Goal: Task Accomplishment & Management: Use online tool/utility

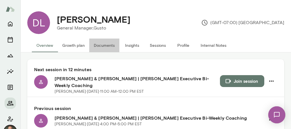
click at [104, 46] on button "Documents" at bounding box center [104, 46] width 30 height 14
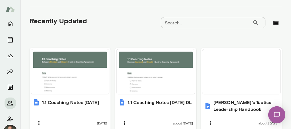
scroll to position [241, 0]
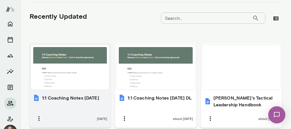
click at [84, 75] on div at bounding box center [70, 67] width 74 height 40
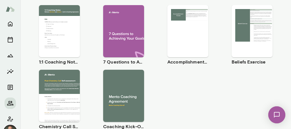
scroll to position [0, 0]
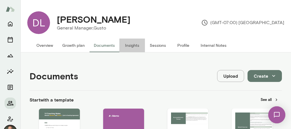
click at [137, 47] on button "Insights" at bounding box center [132, 46] width 26 height 14
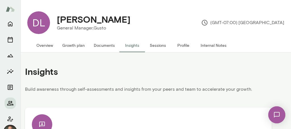
click at [75, 45] on button "Growth plan" at bounding box center [74, 46] width 32 height 14
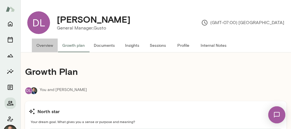
click at [49, 47] on button "Overview" at bounding box center [45, 46] width 26 height 14
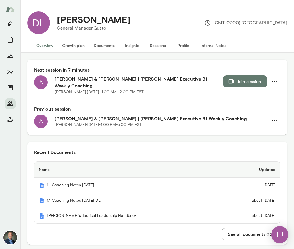
click at [32, 39] on button "Overview" at bounding box center [45, 46] width 26 height 14
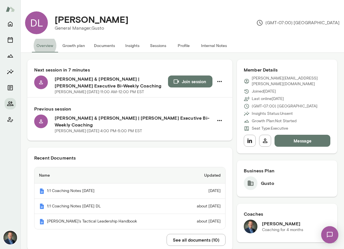
click at [181, 81] on button "Join session" at bounding box center [190, 81] width 44 height 12
